Goal: Transaction & Acquisition: Obtain resource

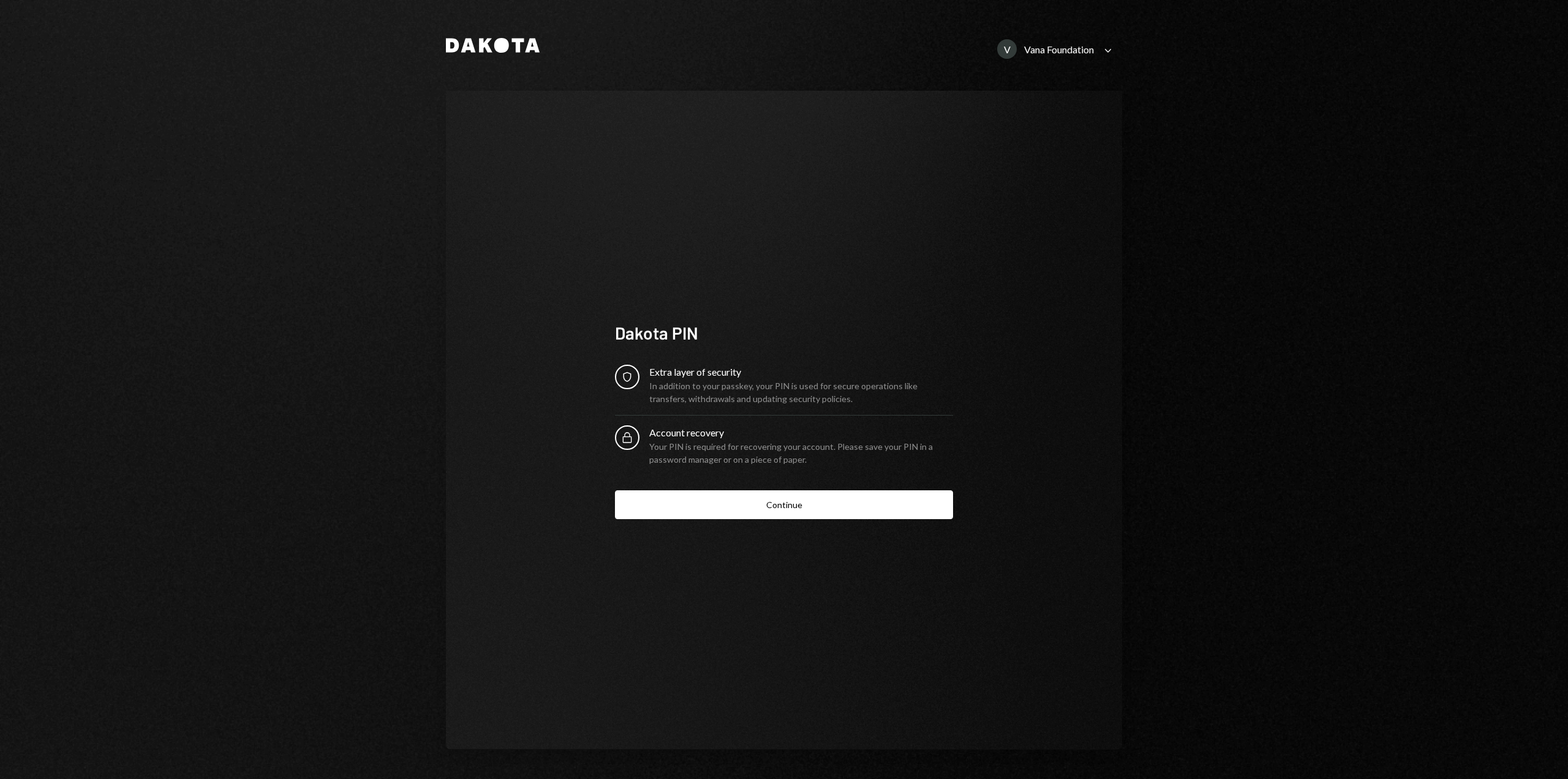
click at [743, 486] on form "Security Extra layer of security In addition to your passkey, your PIN is used …" at bounding box center [784, 442] width 338 height 155
click at [743, 494] on button "Continue" at bounding box center [784, 505] width 338 height 29
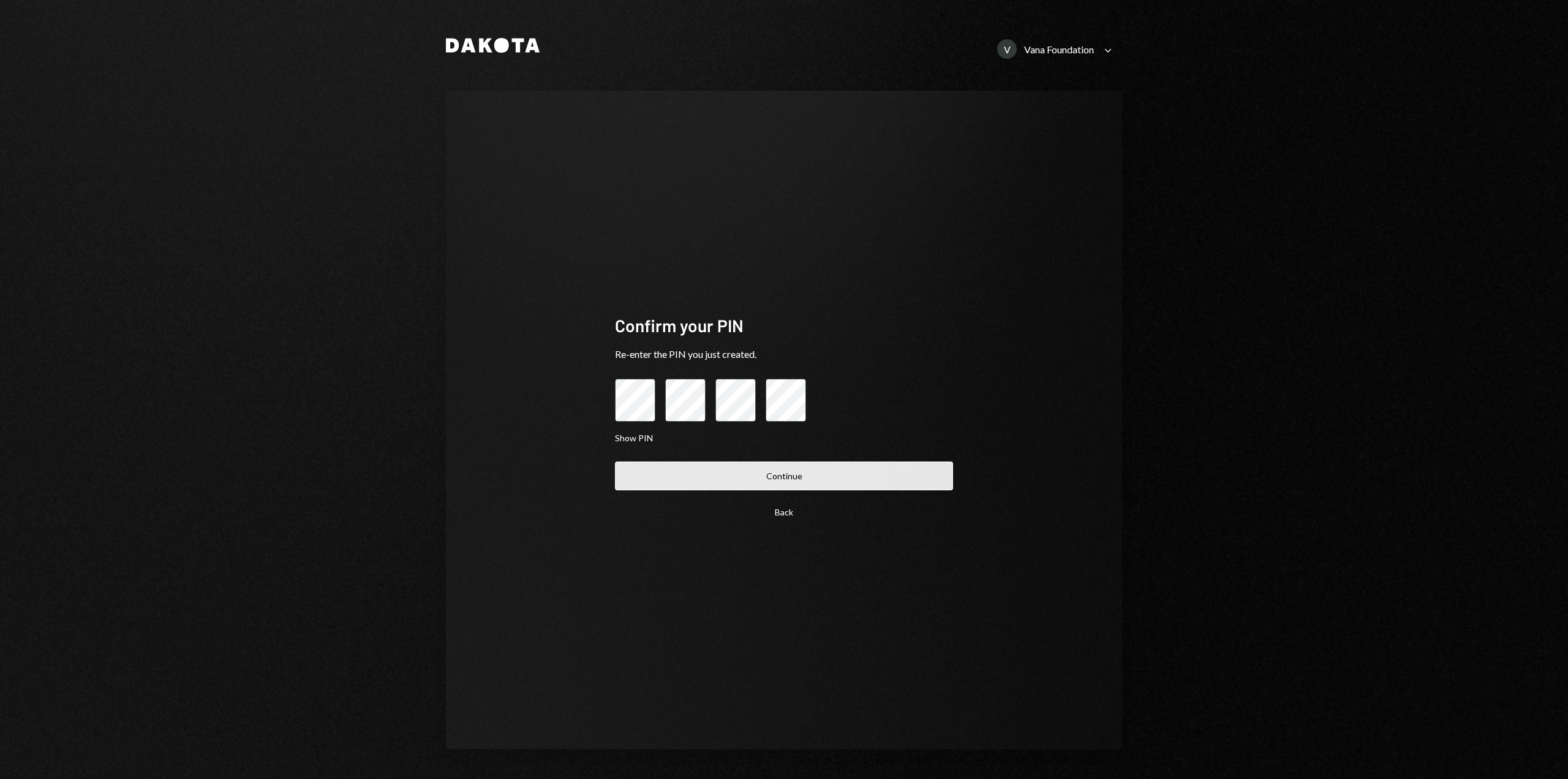
click at [773, 481] on button "Continue" at bounding box center [784, 476] width 338 height 29
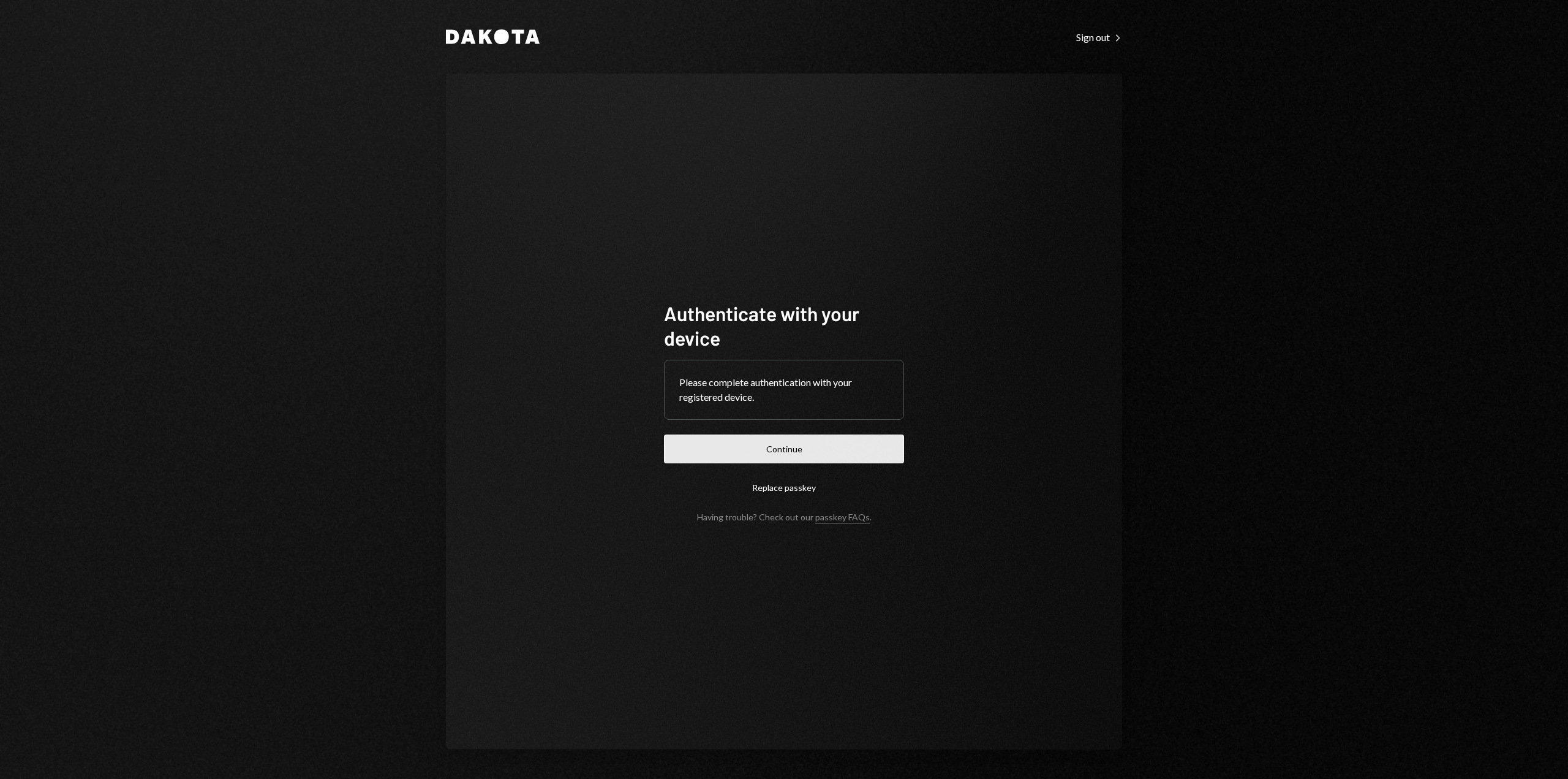
click at [792, 451] on button "Continue" at bounding box center [784, 449] width 240 height 29
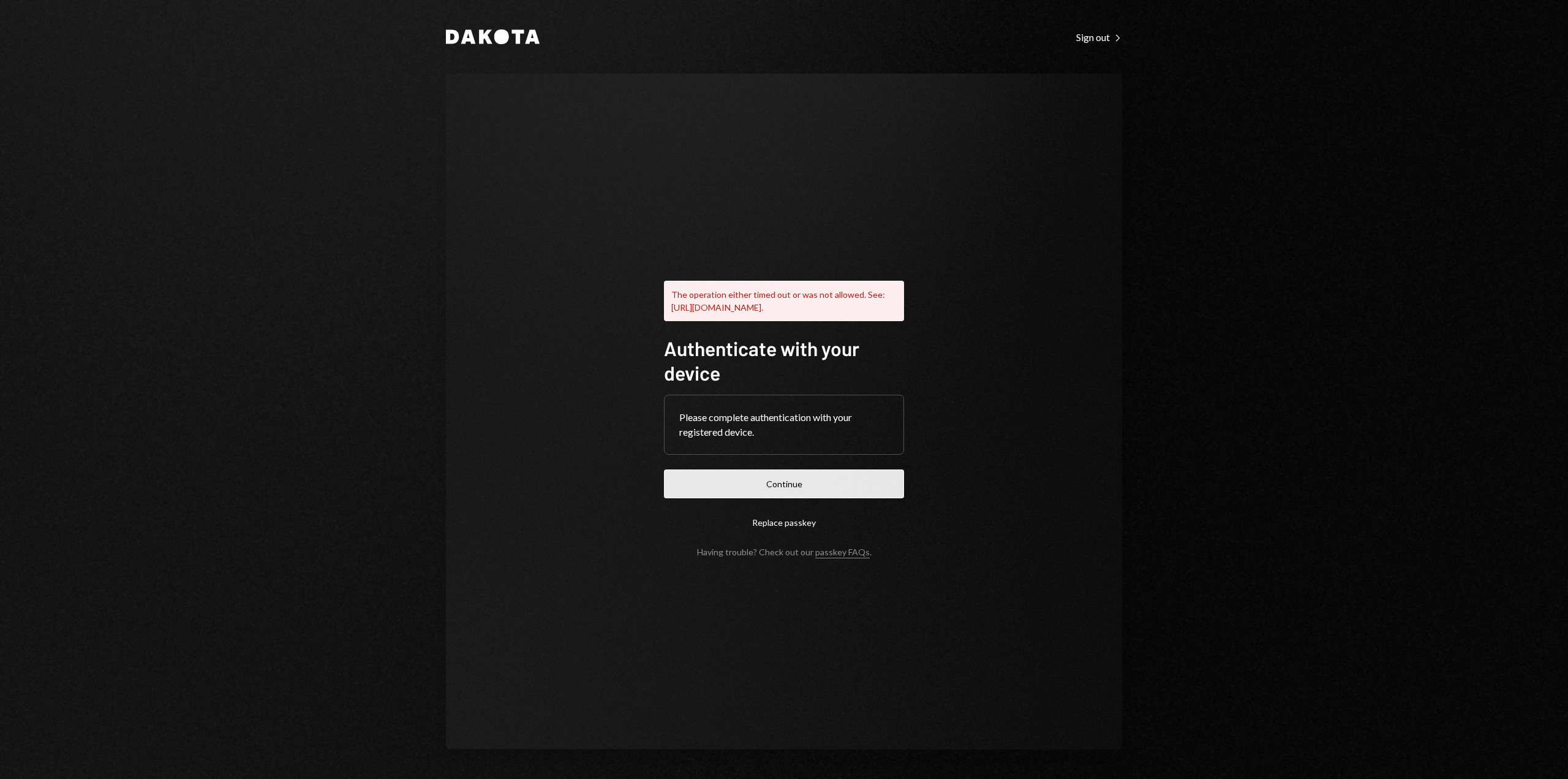
click at [807, 497] on button "Continue" at bounding box center [784, 484] width 240 height 29
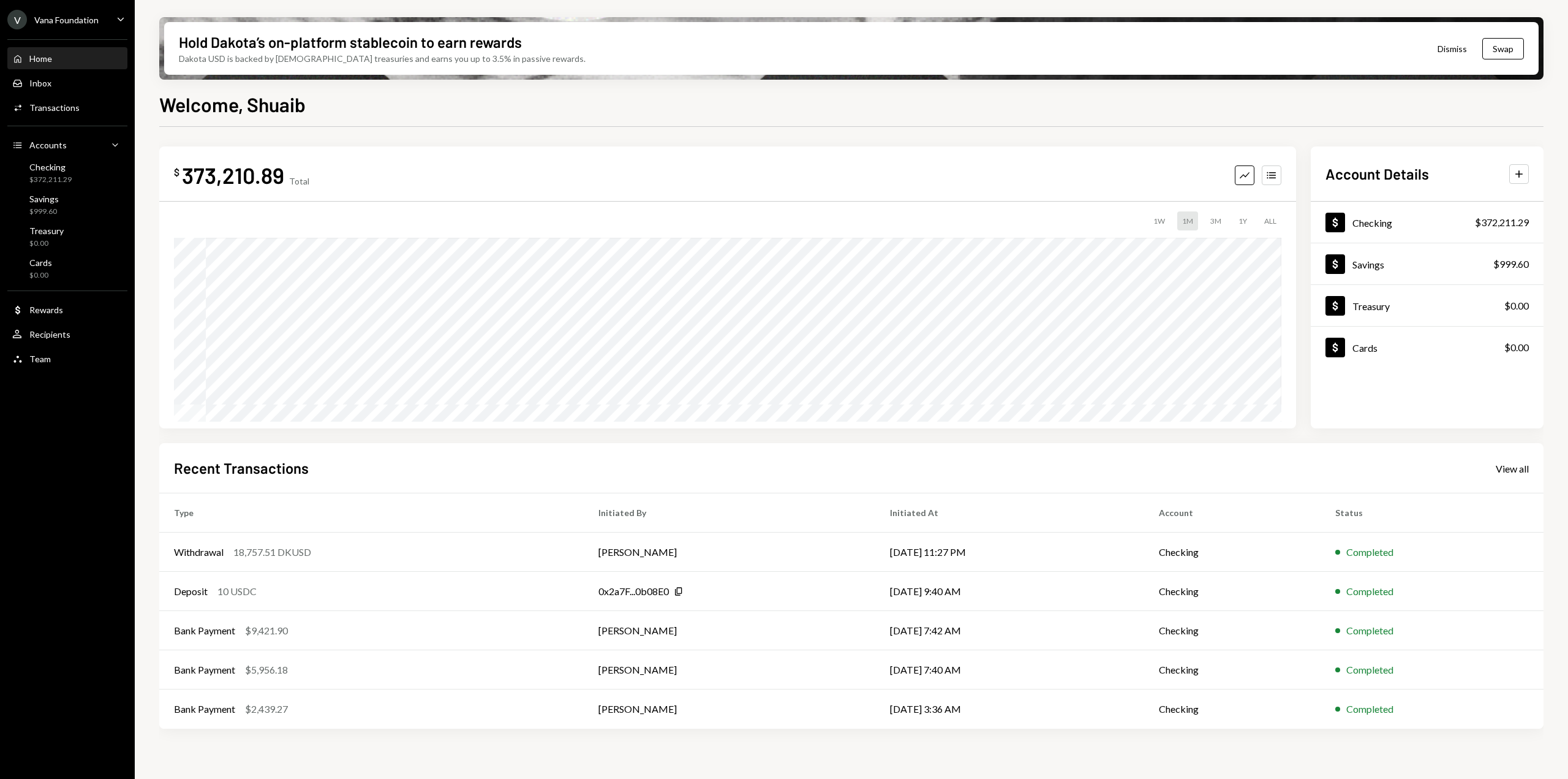
click at [115, 20] on icon "Caret Down" at bounding box center [120, 18] width 14 height 14
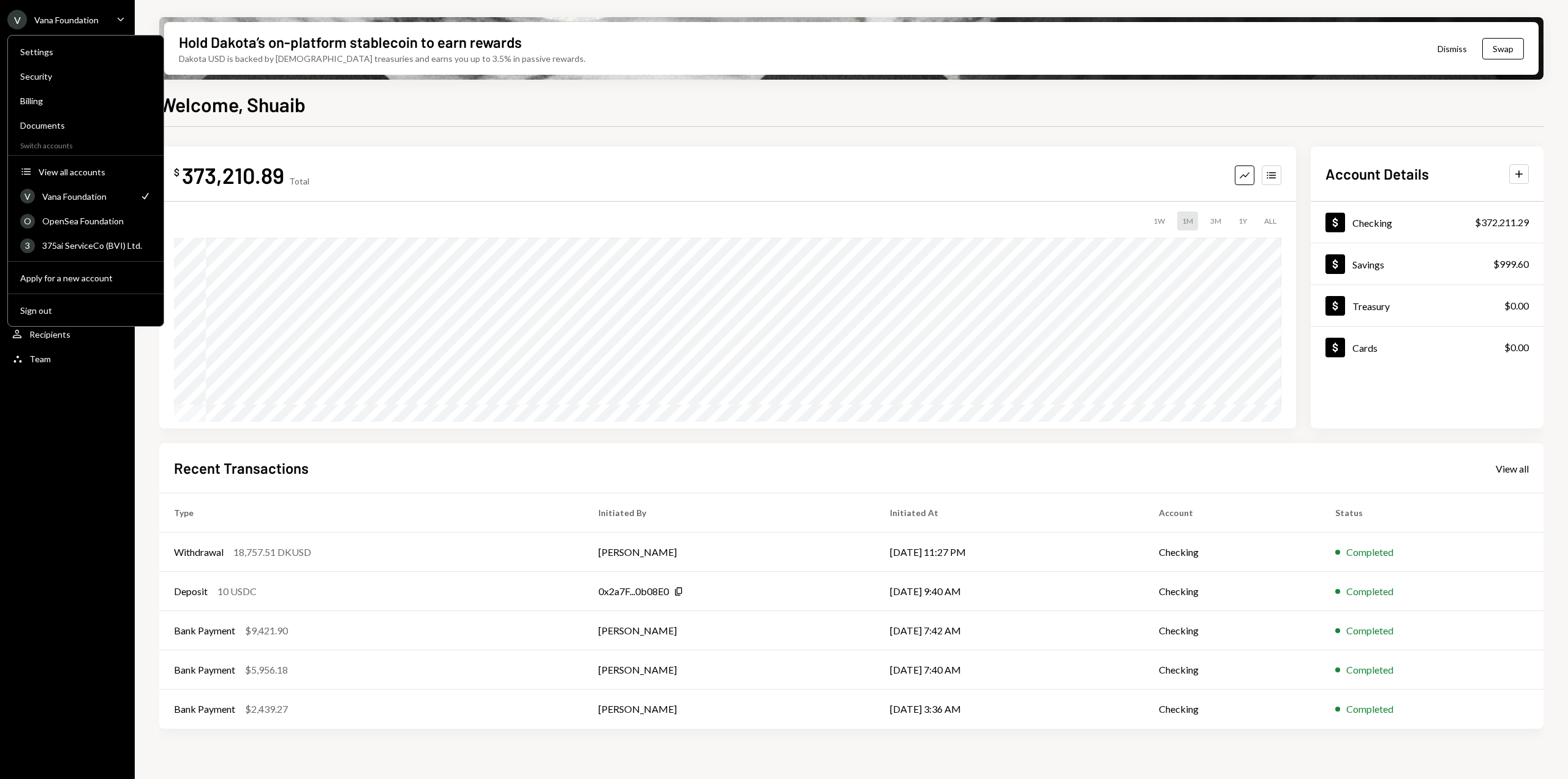
click at [115, 20] on icon "Caret Down" at bounding box center [120, 18] width 14 height 14
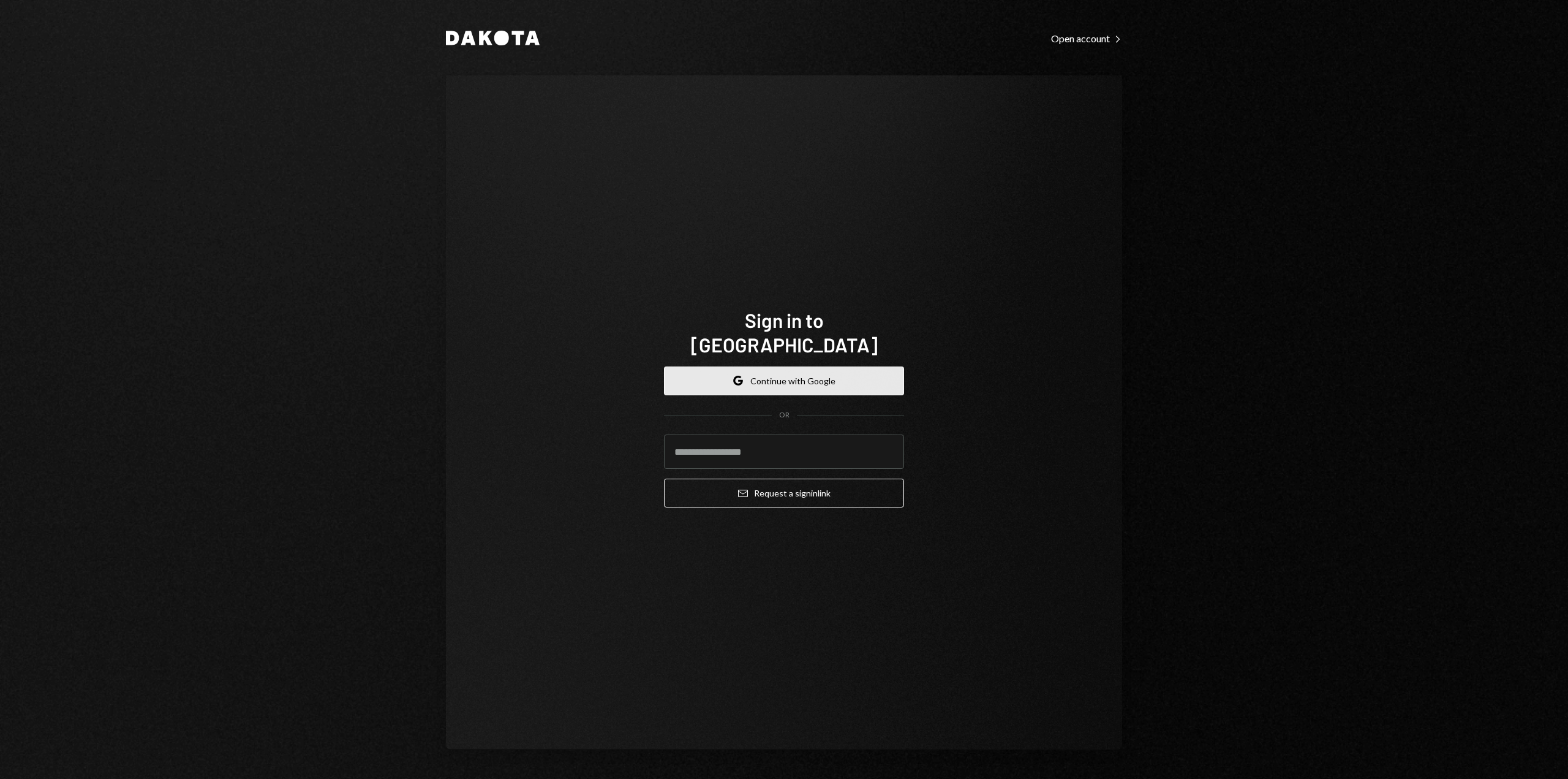
click at [796, 372] on button "Google Continue with Google" at bounding box center [784, 381] width 240 height 29
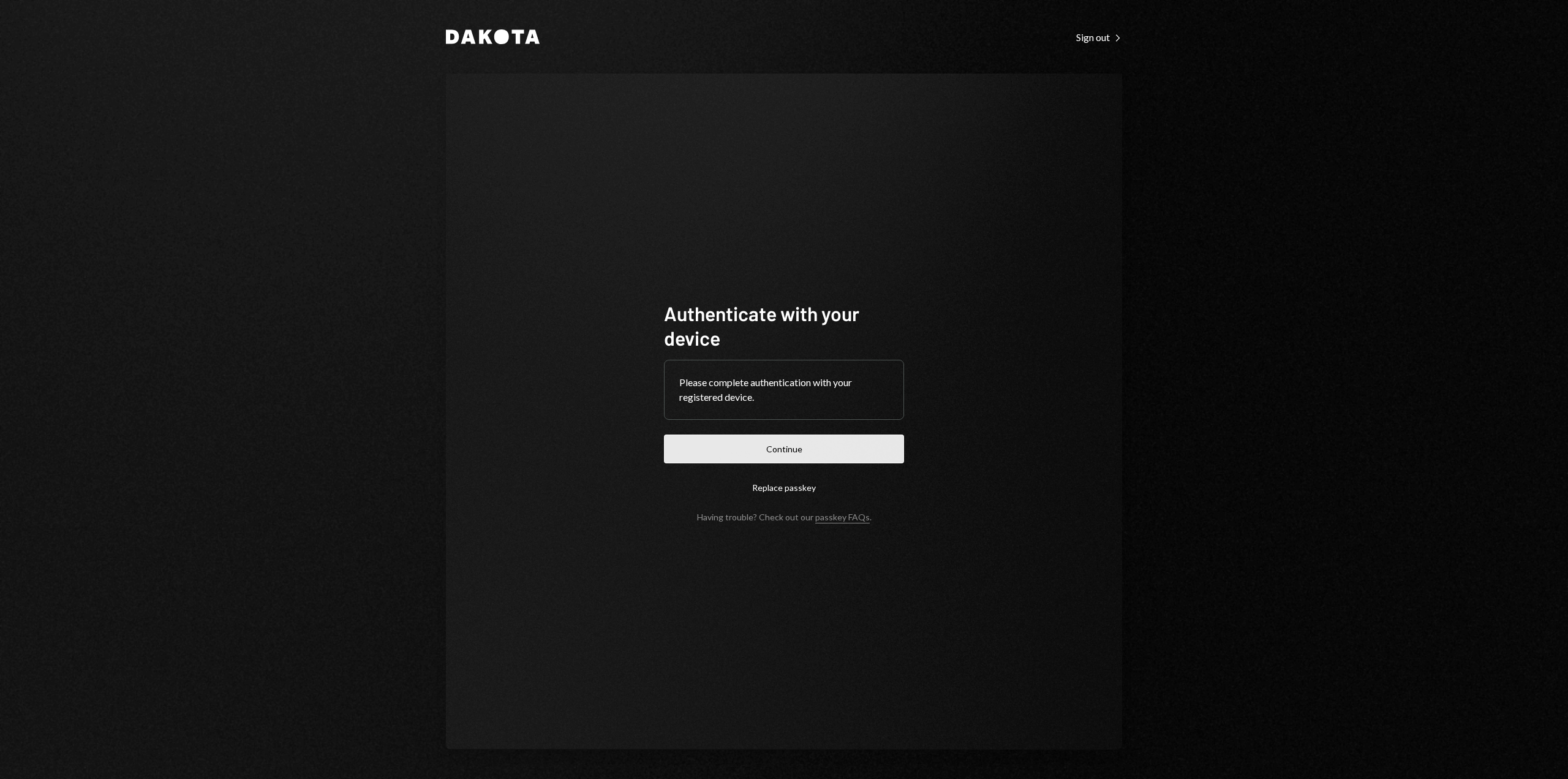
click at [806, 454] on button "Continue" at bounding box center [784, 449] width 240 height 29
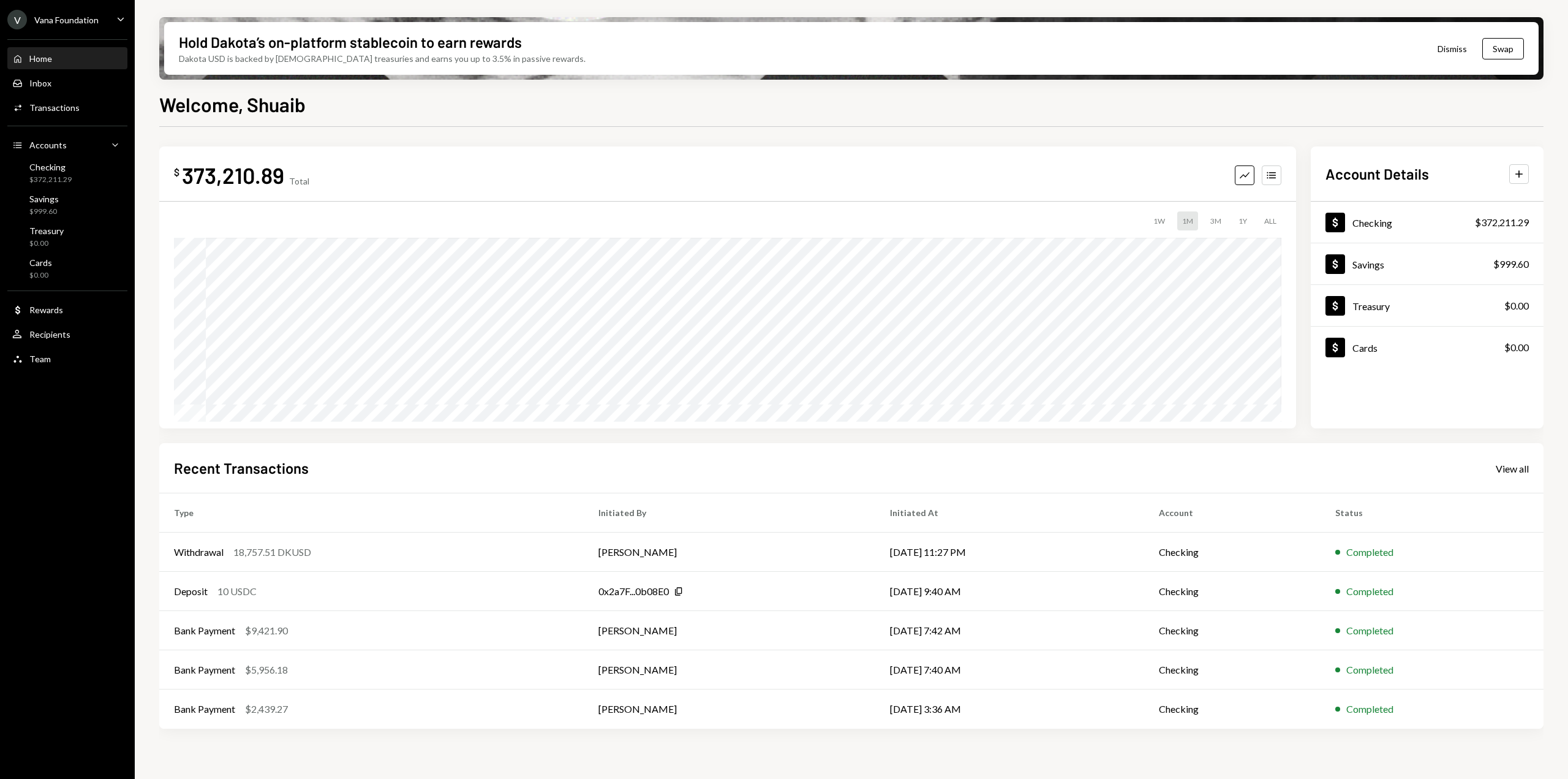
click at [112, 17] on div "V Vana Foundation Caret Down" at bounding box center [67, 19] width 135 height 20
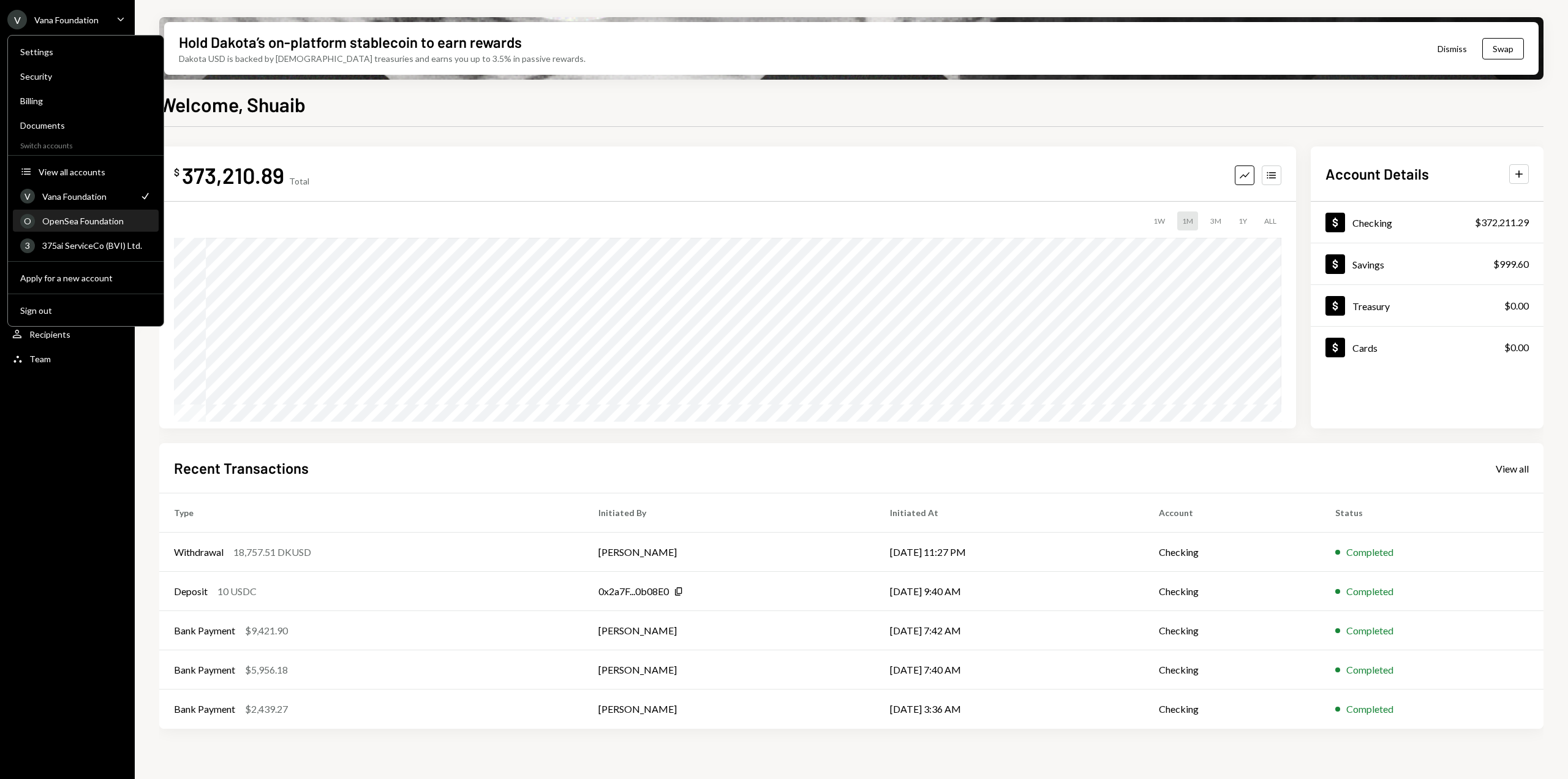
click at [61, 224] on div "OpenSea Foundation" at bounding box center [96, 221] width 109 height 10
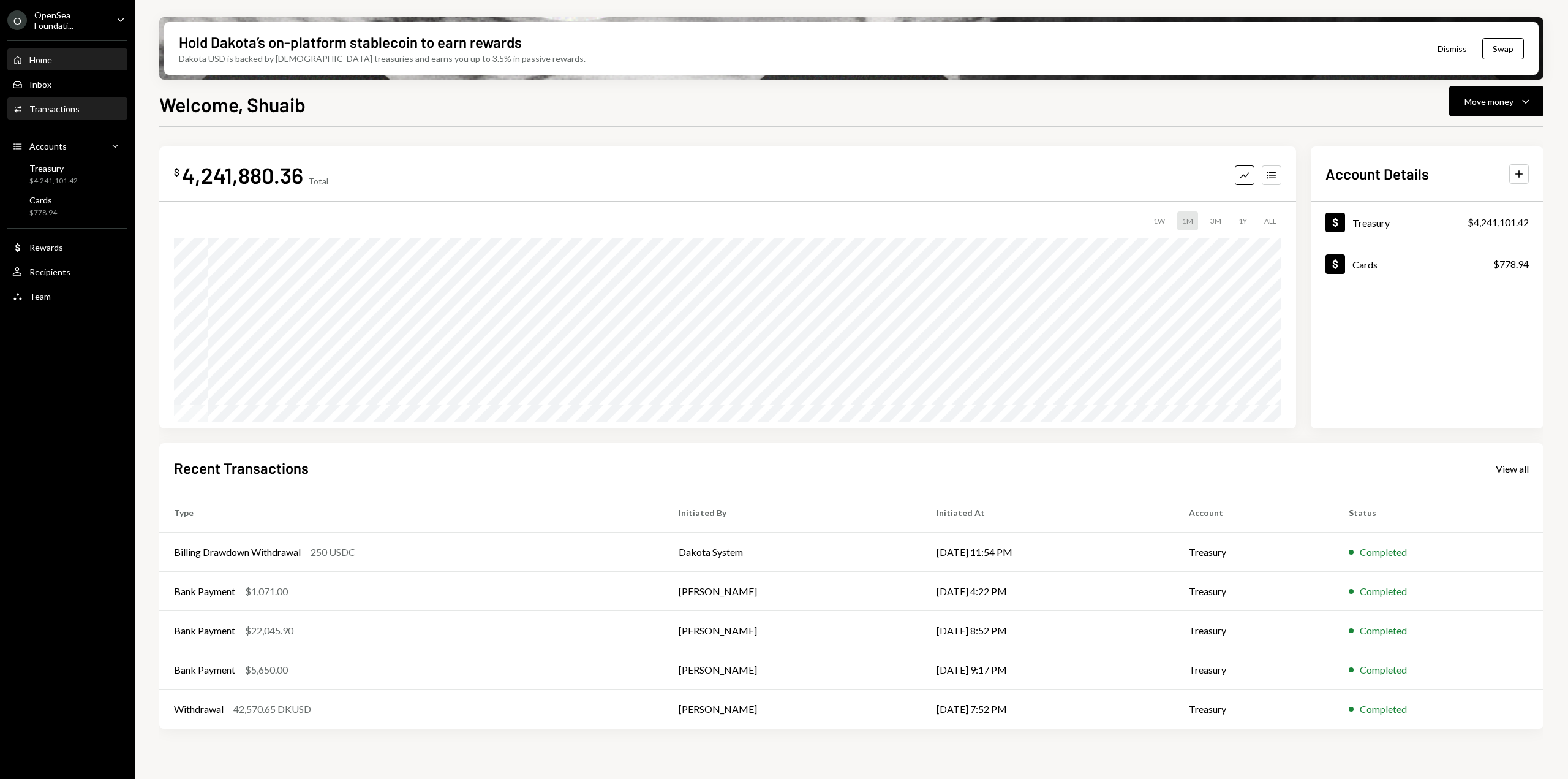
click at [71, 112] on div "Transactions" at bounding box center [54, 108] width 50 height 10
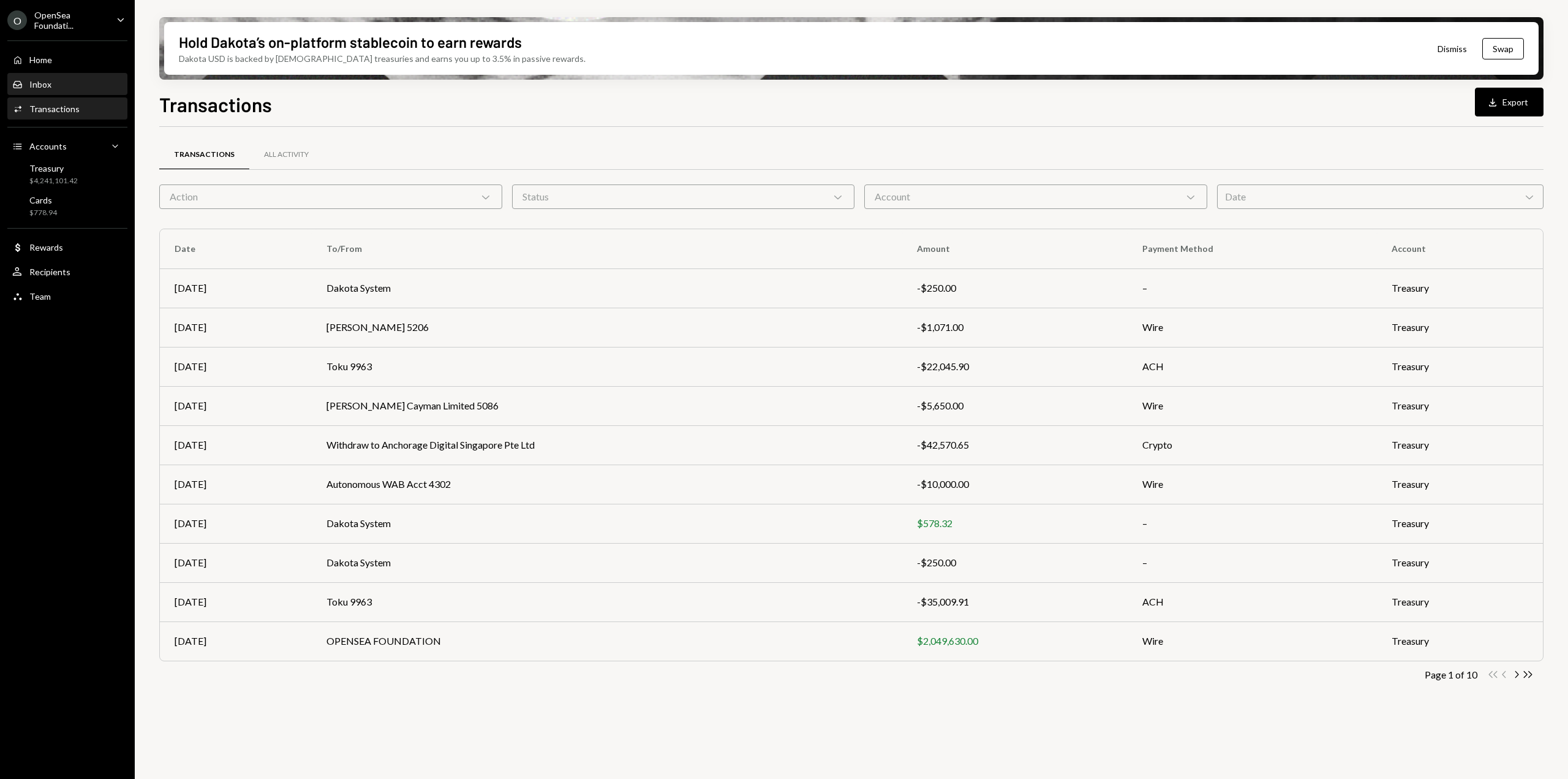
click at [70, 81] on div "Inbox Inbox" at bounding box center [67, 85] width 110 height 11
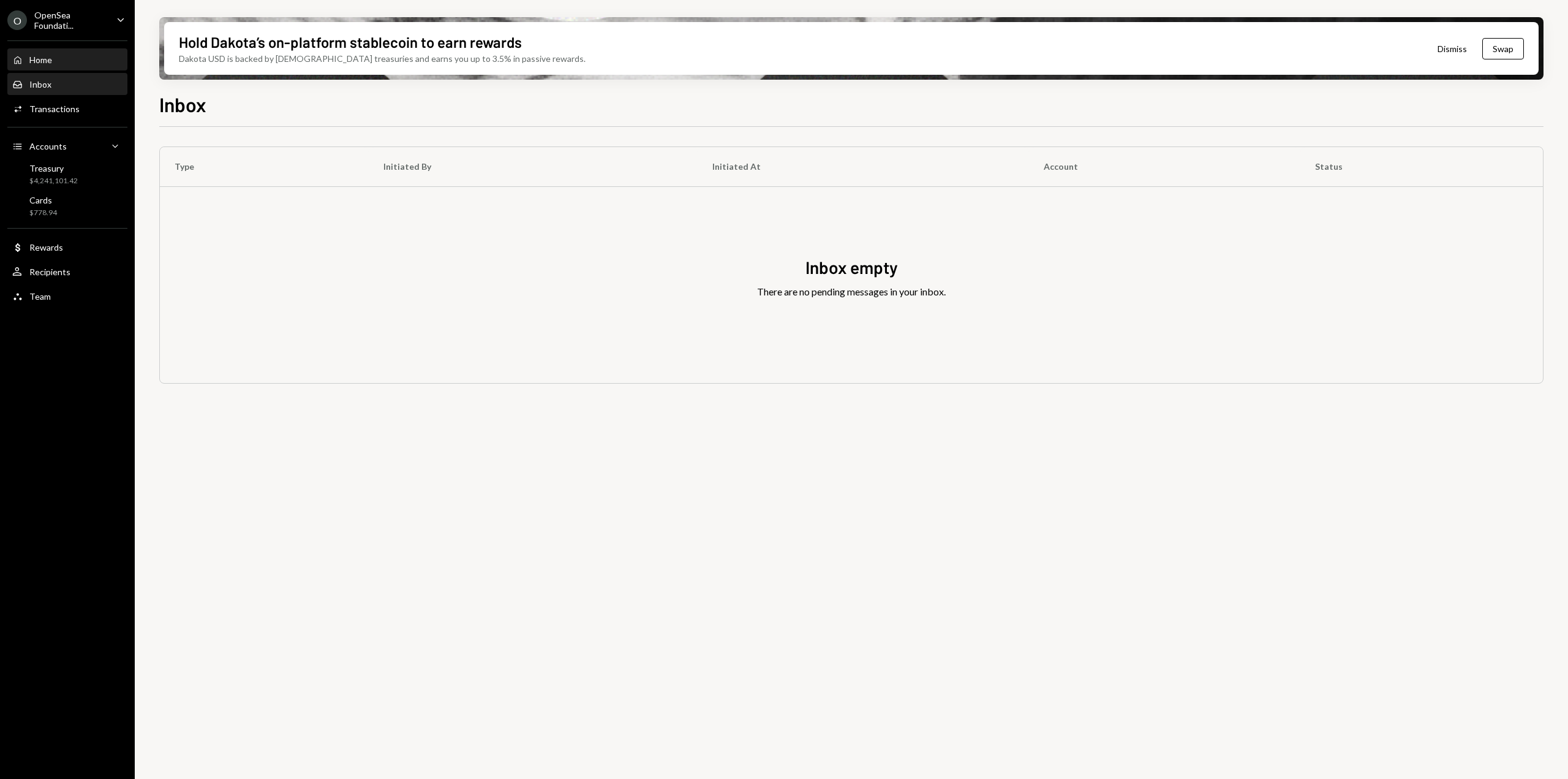
click at [73, 61] on div "Home Home" at bounding box center [67, 60] width 110 height 11
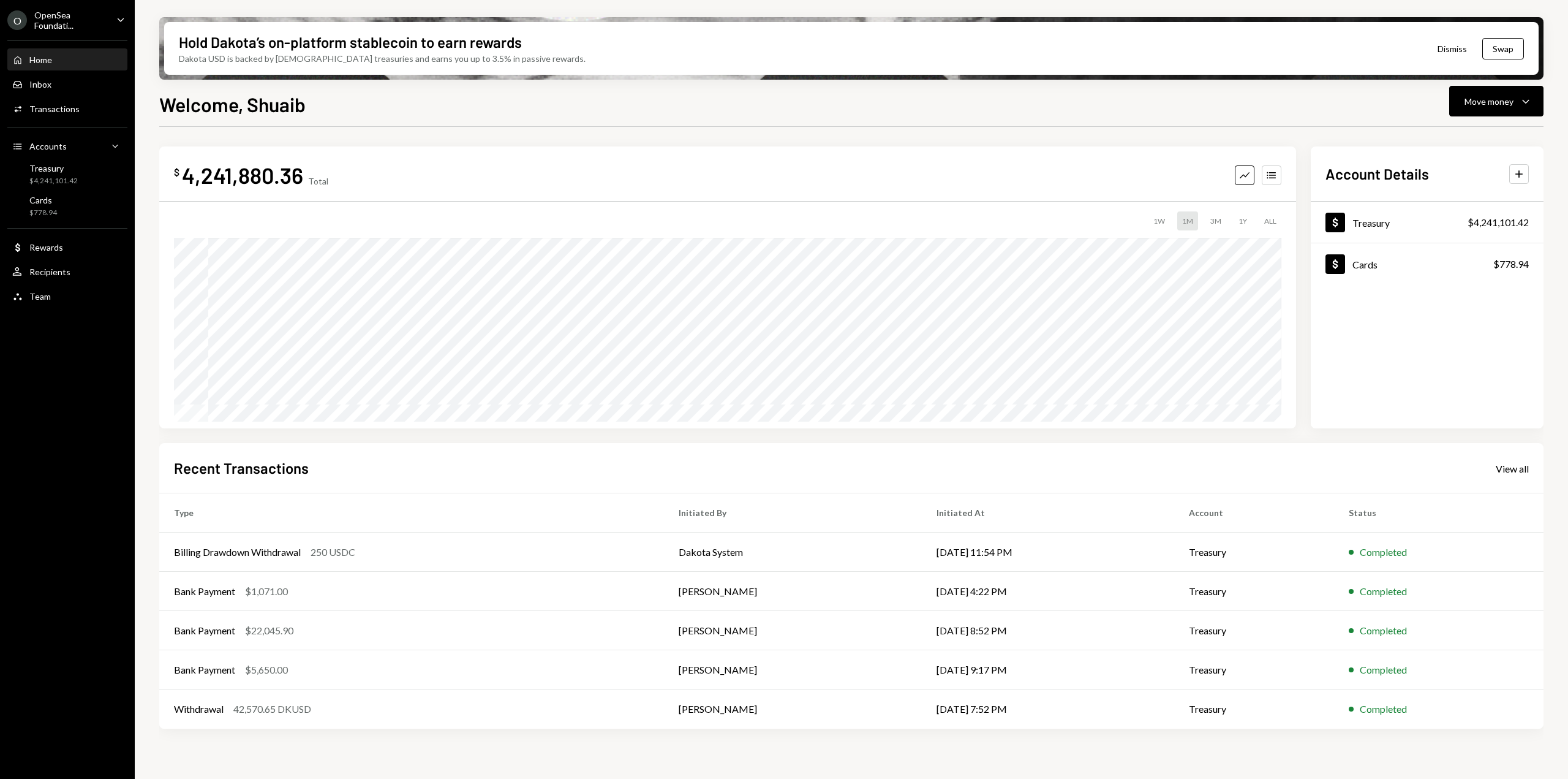
click at [122, 18] on icon "Caret Down" at bounding box center [120, 19] width 14 height 14
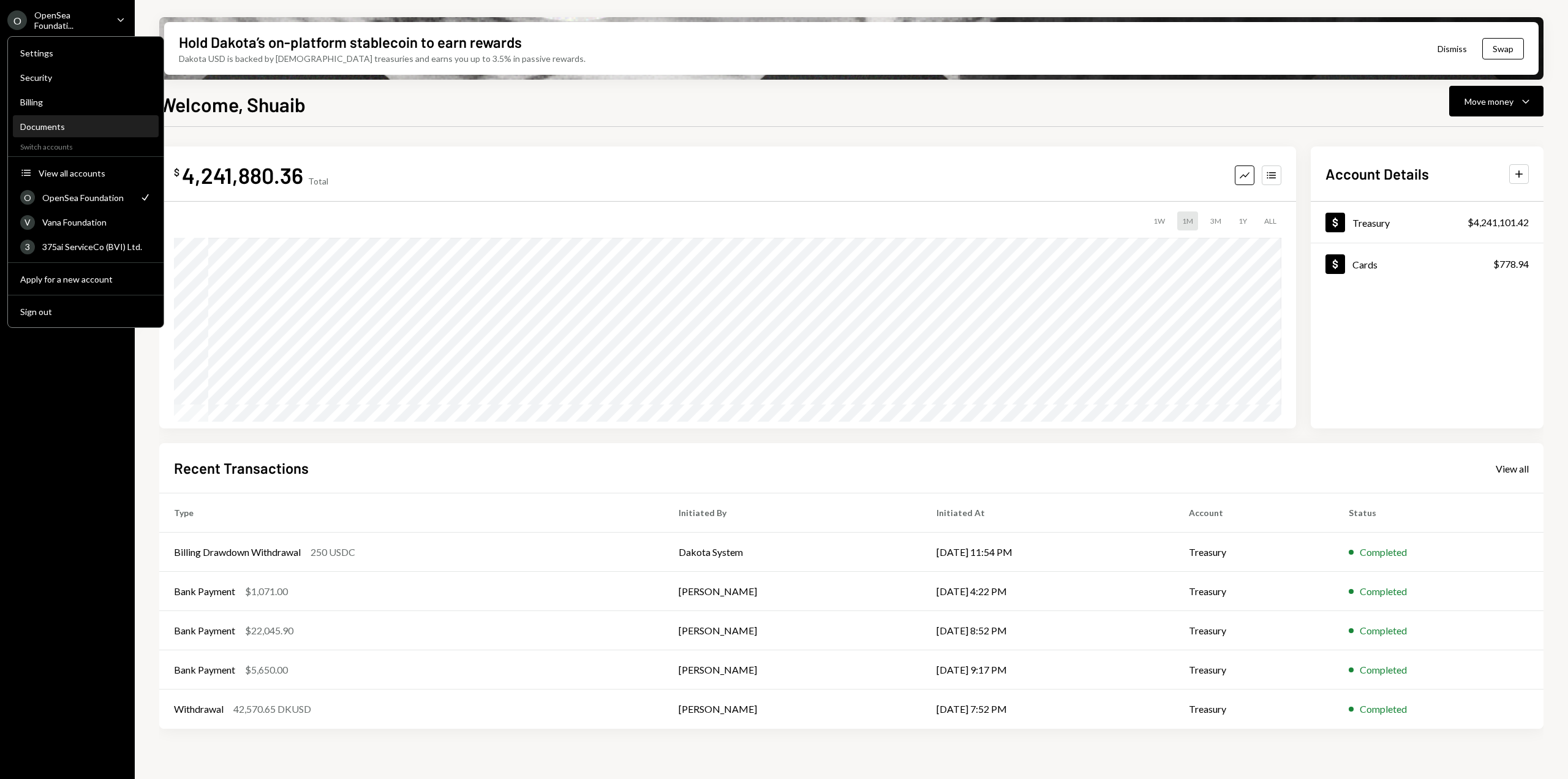
click at [69, 125] on div "Documents" at bounding box center [85, 126] width 131 height 10
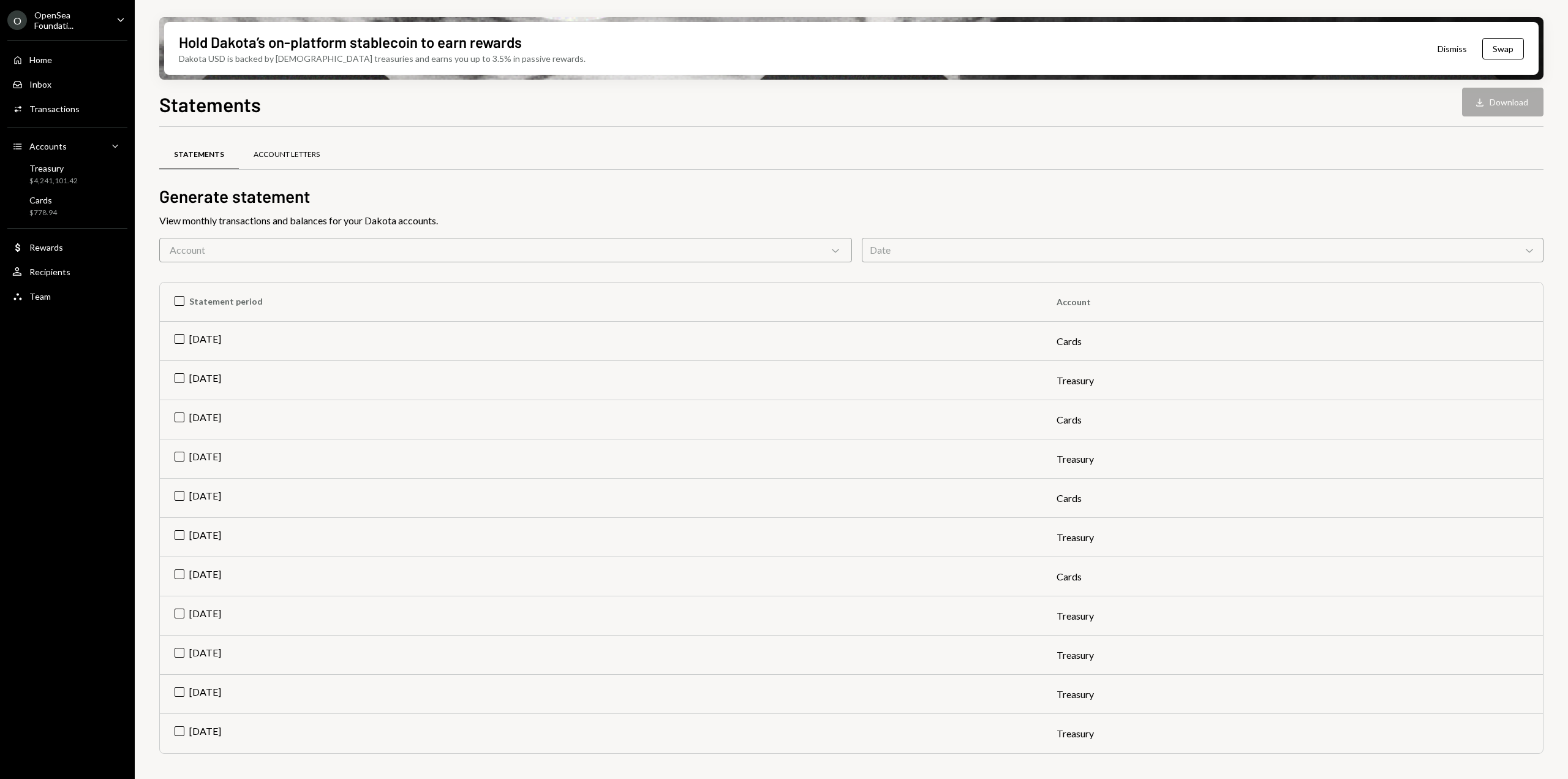
click at [281, 155] on div "Account Letters" at bounding box center [286, 155] width 66 height 10
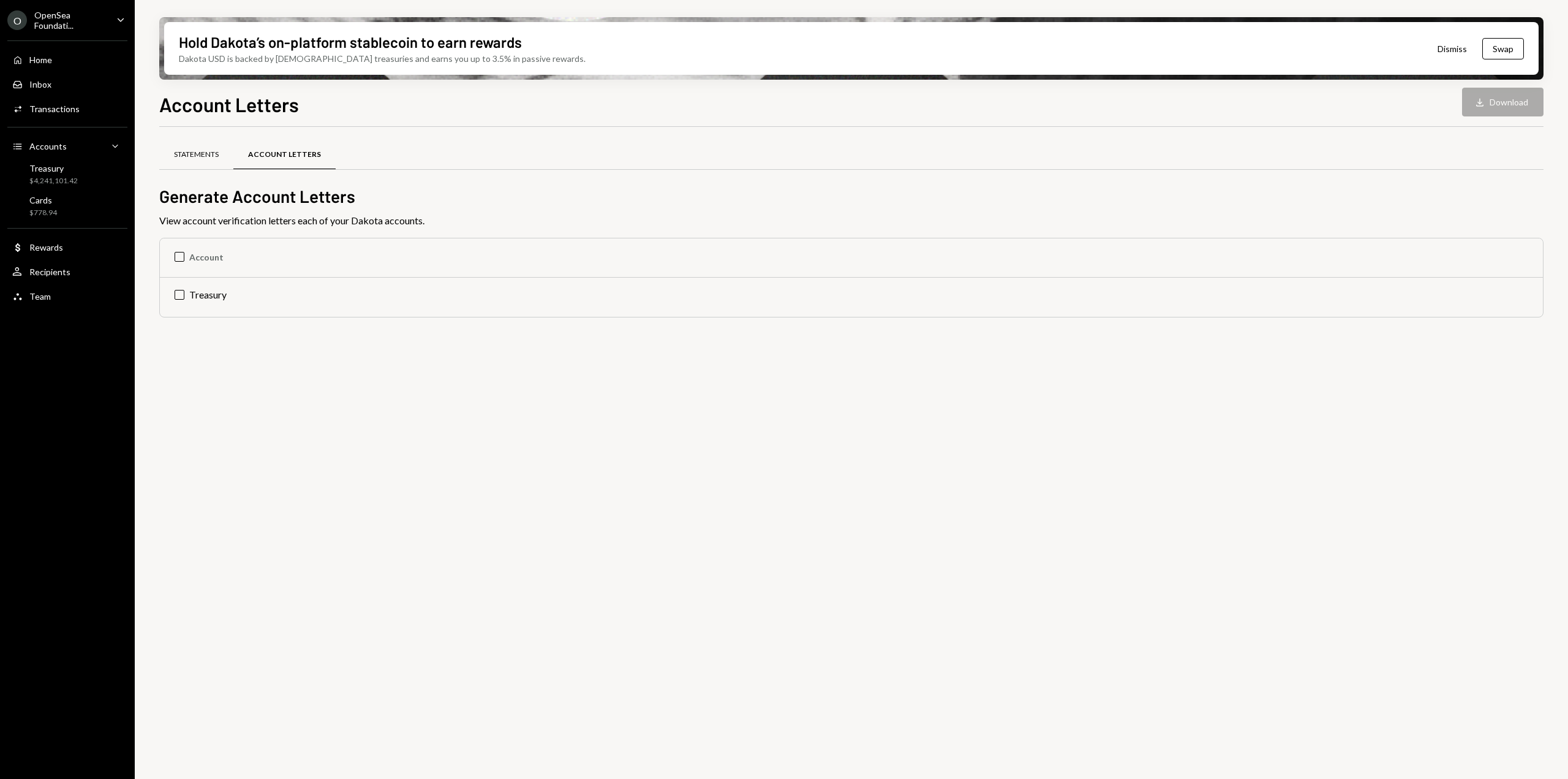
click at [197, 148] on div "Statements" at bounding box center [196, 155] width 74 height 30
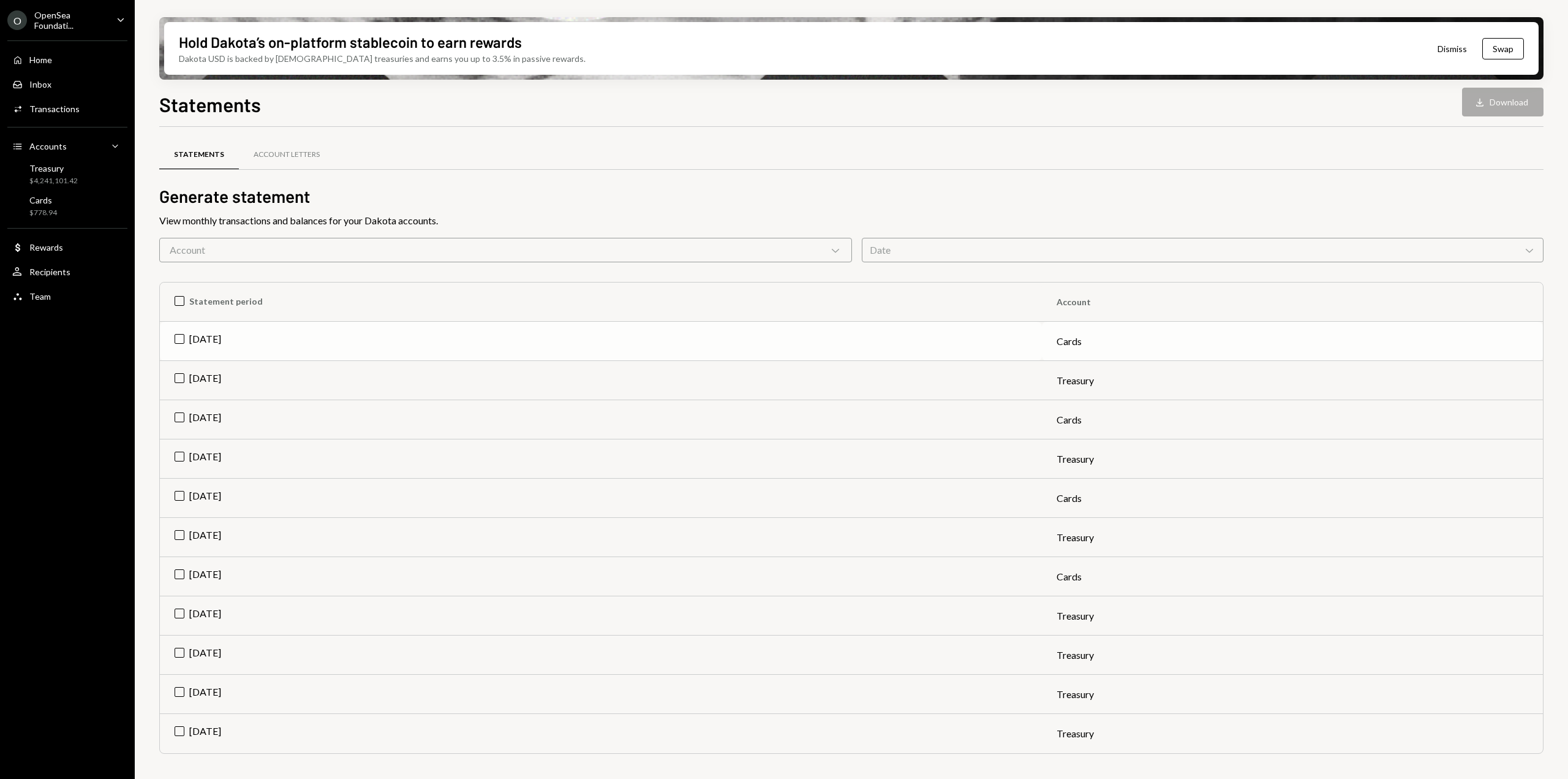
click at [179, 336] on td "[DATE]" at bounding box center [601, 340] width 882 height 39
click at [1477, 112] on button "Download Download" at bounding box center [1503, 102] width 81 height 29
click at [183, 339] on td "Check [DATE]" at bounding box center [601, 340] width 882 height 39
click at [180, 457] on td "[DATE]" at bounding box center [601, 458] width 882 height 39
click at [1524, 94] on button "Download Download" at bounding box center [1503, 102] width 81 height 29
